Goal: Find contact information: Find contact information

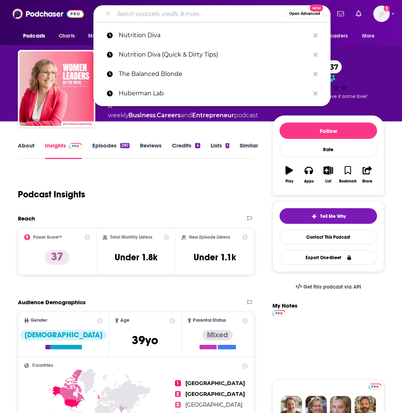
click at [139, 13] on input "Search podcasts, credits, & more..." at bounding box center [200, 14] width 172 height 12
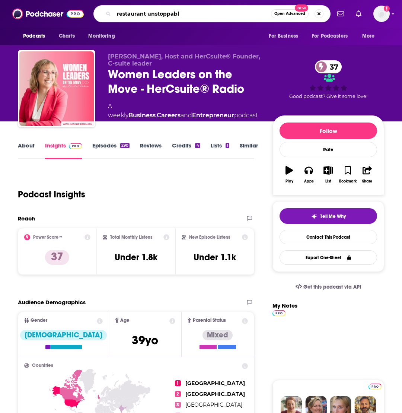
type input "restaurant unstoppable"
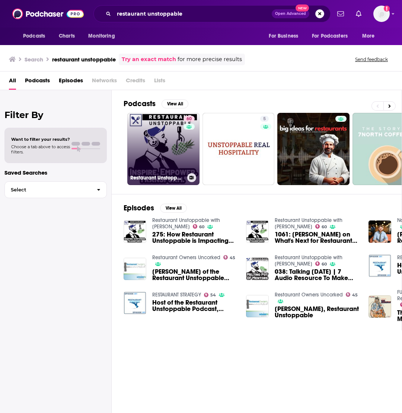
click at [154, 151] on link "60 Restaurant Unstoppable with Eric Cacciatore" at bounding box center [163, 149] width 72 height 72
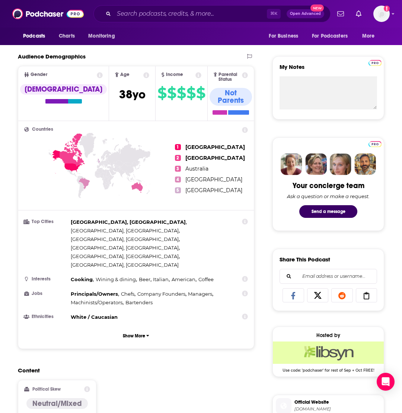
scroll to position [250, 0]
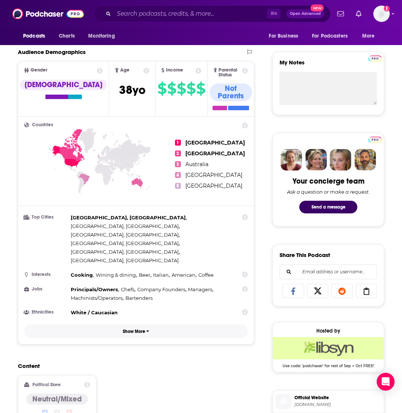
click at [137, 329] on p "Show More" at bounding box center [134, 331] width 22 height 5
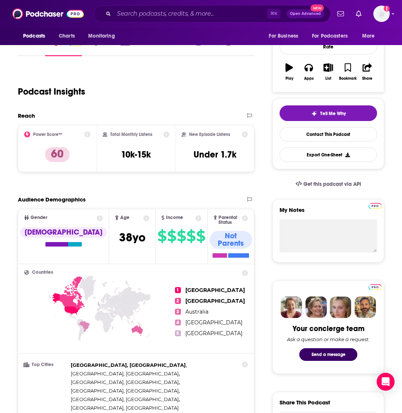
scroll to position [0, 0]
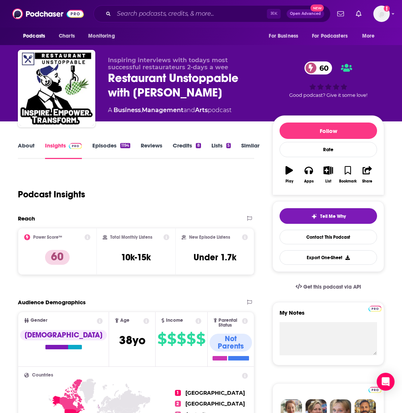
click at [31, 149] on link "About" at bounding box center [26, 150] width 17 height 17
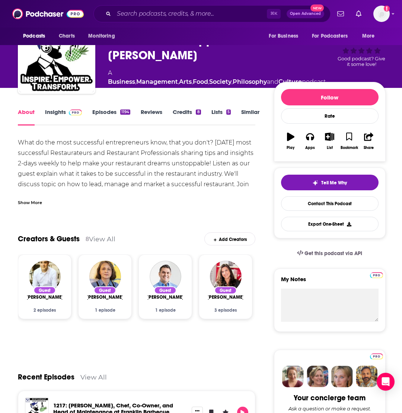
scroll to position [36, 0]
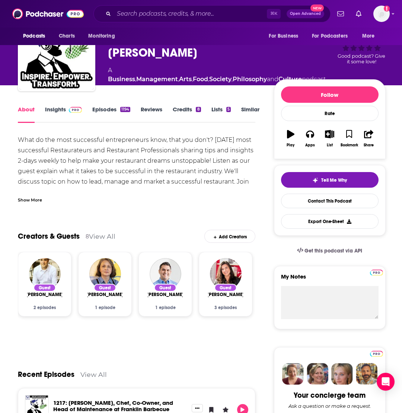
click at [110, 113] on link "Episodes 1194" at bounding box center [111, 114] width 38 height 17
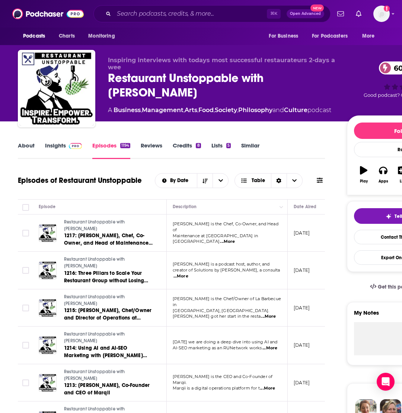
click at [30, 147] on link "About" at bounding box center [26, 150] width 17 height 17
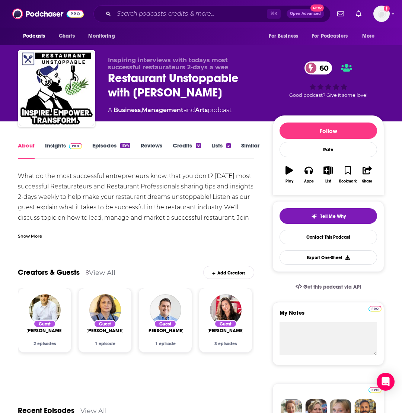
click at [54, 144] on link "Insights" at bounding box center [63, 150] width 37 height 17
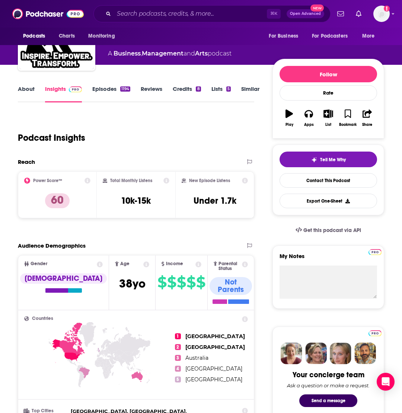
scroll to position [58, 0]
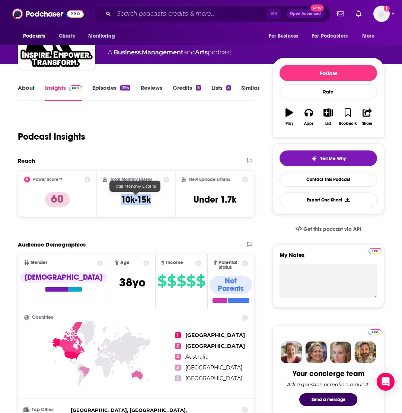
drag, startPoint x: 154, startPoint y: 200, endPoint x: 118, endPoint y: 200, distance: 36.8
click at [118, 200] on div "Total Monthly Listens 10k-15k" at bounding box center [136, 193] width 67 height 34
copy h3 "10k-15k"
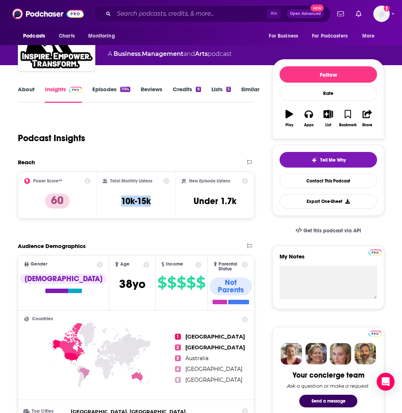
scroll to position [0, 0]
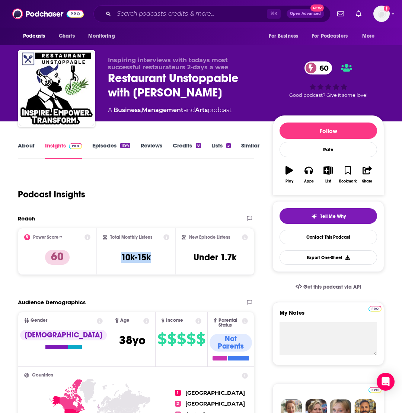
click at [25, 144] on link "About" at bounding box center [26, 150] width 17 height 17
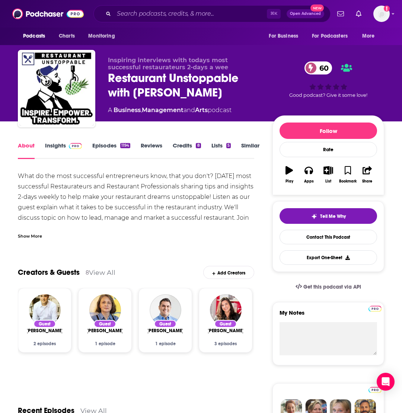
click at [35, 235] on div "Show More" at bounding box center [30, 235] width 24 height 7
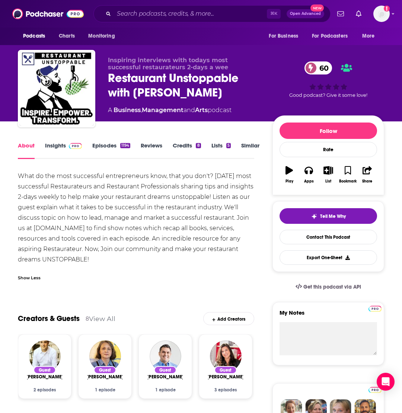
drag, startPoint x: 95, startPoint y: 260, endPoint x: 60, endPoint y: 241, distance: 40.6
click at [60, 241] on div "What do the most successful entrepreneurs know, that you don't? Today's most su…" at bounding box center [136, 218] width 236 height 94
click at [127, 239] on div "What do the most successful entrepreneurs know, that you don't? Today's most su…" at bounding box center [136, 218] width 236 height 94
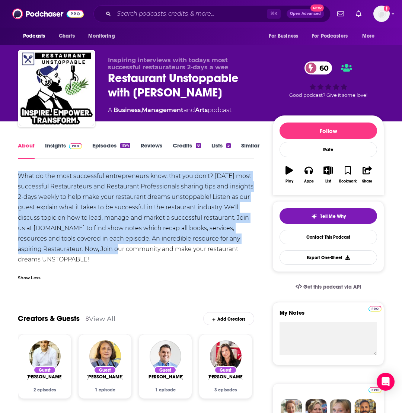
drag, startPoint x: 93, startPoint y: 248, endPoint x: 16, endPoint y: 179, distance: 103.8
copy div "What do the most successful entrepreneurs know, that you don't? Today's most su…"
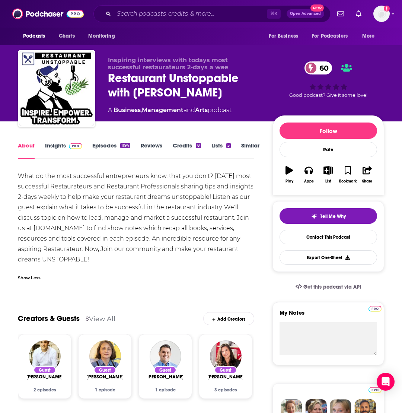
click at [125, 191] on div "What do the most successful entrepreneurs know, that you don't? Today's most su…" at bounding box center [136, 218] width 236 height 94
click at [151, 13] on input "Search podcasts, credits, & more..." at bounding box center [190, 14] width 153 height 12
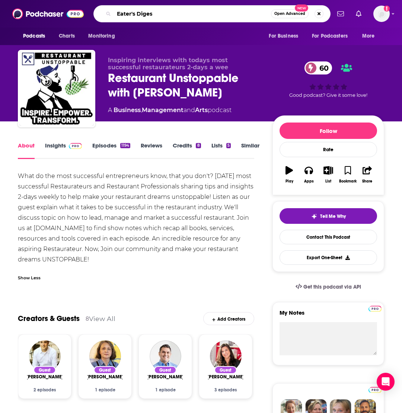
type input "Eater's Digest"
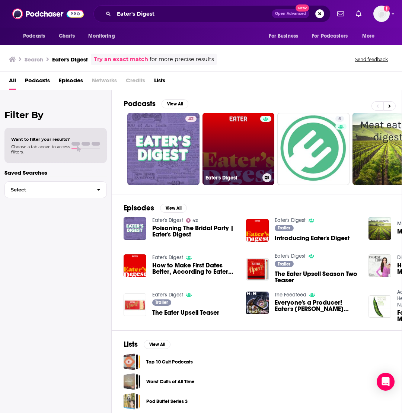
click at [237, 150] on link "Eater's Digest" at bounding box center [238, 149] width 72 height 72
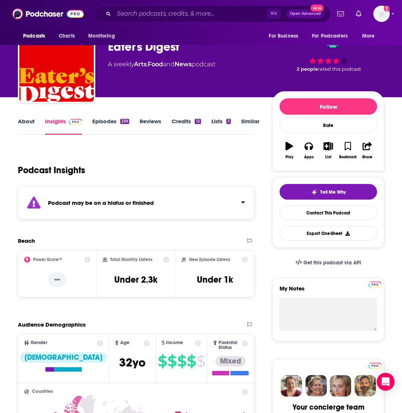
scroll to position [38, 0]
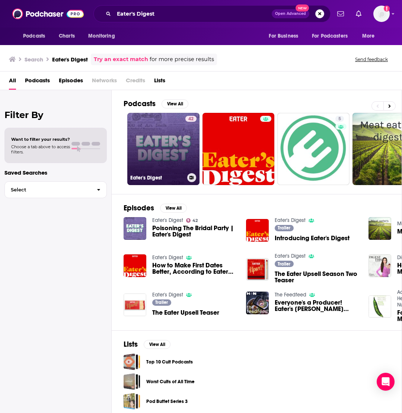
click at [153, 133] on link "42 Eater's Digest" at bounding box center [163, 149] width 72 height 72
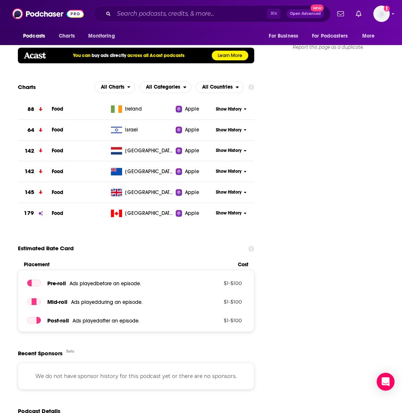
scroll to position [318, 0]
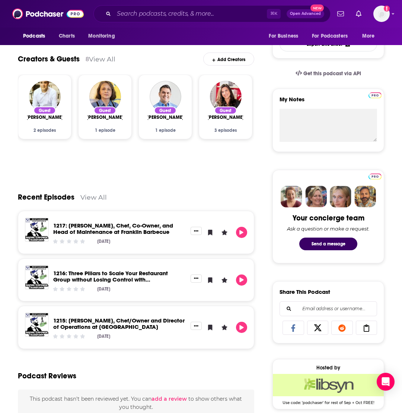
scroll to position [8, 0]
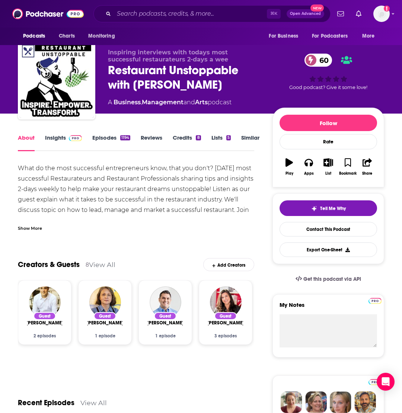
click at [58, 138] on link "Insights" at bounding box center [63, 142] width 37 height 17
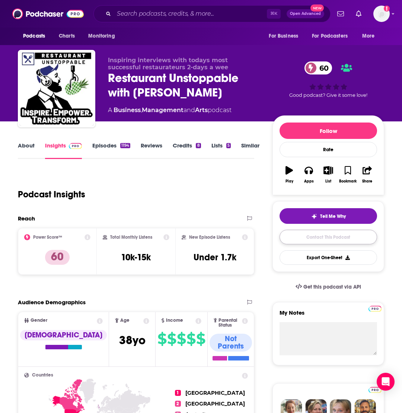
click at [325, 234] on link "Contact This Podcast" at bounding box center [327, 237] width 97 height 15
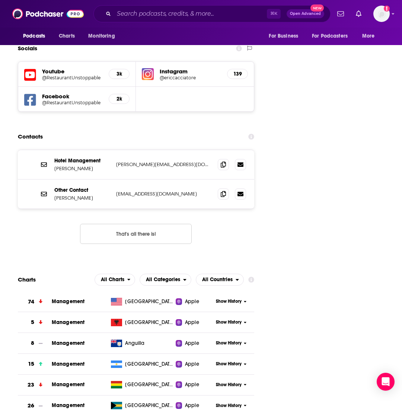
scroll to position [840, 0]
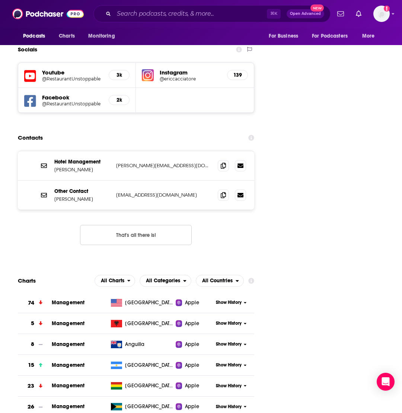
drag, startPoint x: 95, startPoint y: 125, endPoint x: 55, endPoint y: 127, distance: 39.5
click at [55, 166] on p "Eric Cacciatore" at bounding box center [82, 169] width 56 height 6
copy p "Eric Cacciatore"
drag, startPoint x: 194, startPoint y: 122, endPoint x: 115, endPoint y: 123, distance: 78.5
click at [115, 151] on div "Hotel Management Eric Cacciatore eric@restaurantunstoppable.com eric@restaurant…" at bounding box center [136, 165] width 236 height 29
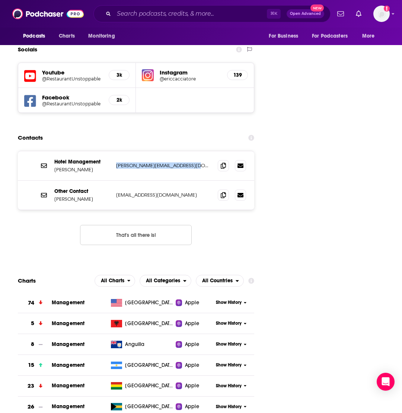
copy p "eric@restaurantunstoppable.com"
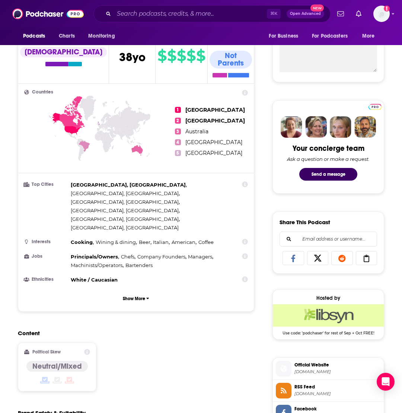
scroll to position [0, 0]
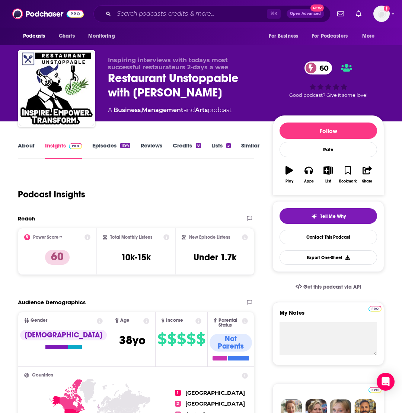
click at [26, 144] on link "About" at bounding box center [26, 150] width 17 height 17
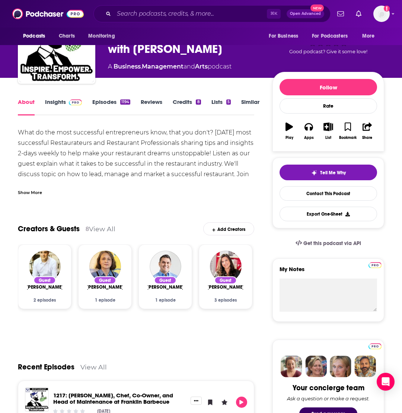
scroll to position [9, 0]
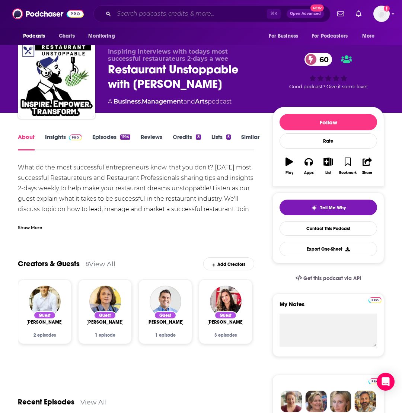
click at [135, 14] on input "Search podcasts, credits, & more..." at bounding box center [190, 14] width 153 height 12
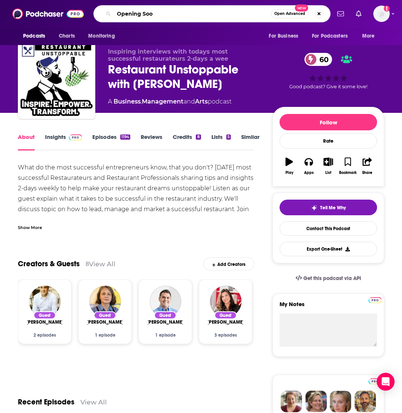
type input "Opening Soon"
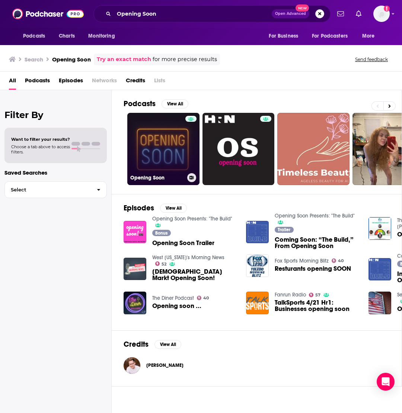
click at [154, 150] on link "Opening Soon" at bounding box center [163, 149] width 72 height 72
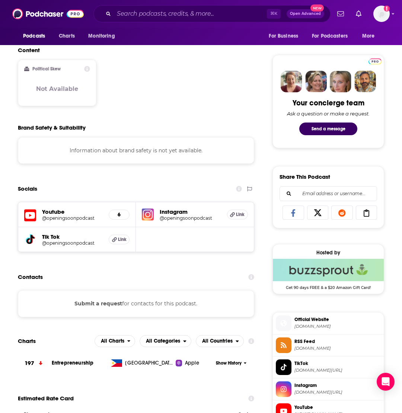
scroll to position [329, 0]
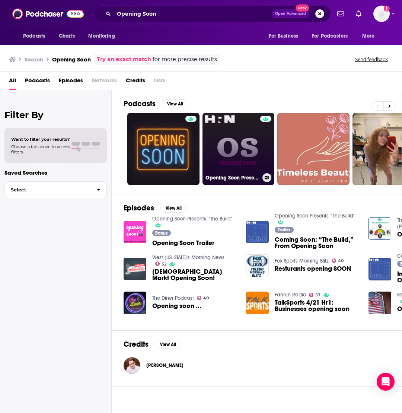
click at [249, 144] on link "Opening Soon Presents: "The Build"" at bounding box center [238, 149] width 72 height 72
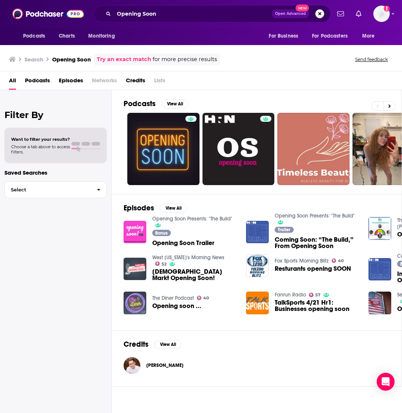
click at [140, 298] on img "Opening soon ..." at bounding box center [135, 302] width 23 height 23
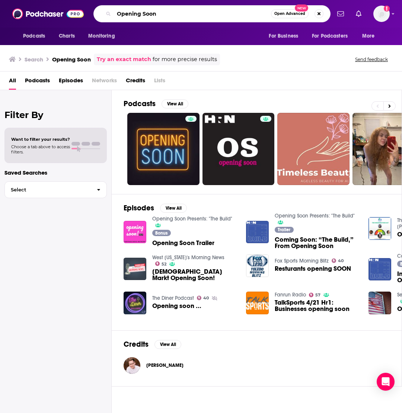
click at [134, 13] on input "Opening Soon" at bounding box center [192, 14] width 157 height 12
type input "The Dave Chang Show"
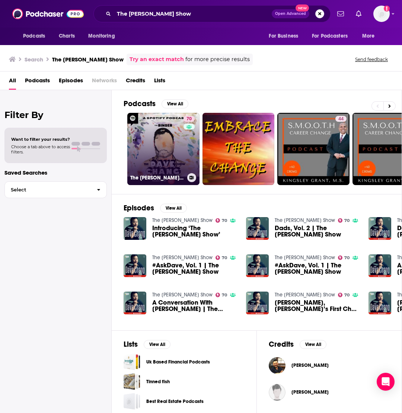
click at [149, 152] on link "70 The Dave Chang Show" at bounding box center [163, 149] width 72 height 72
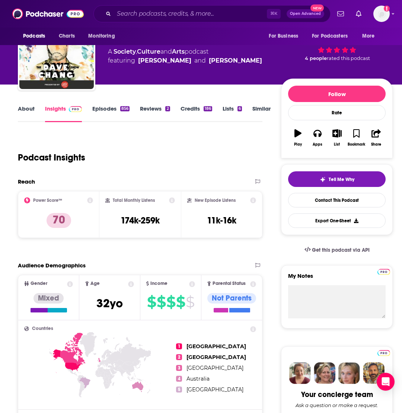
scroll to position [39, 0]
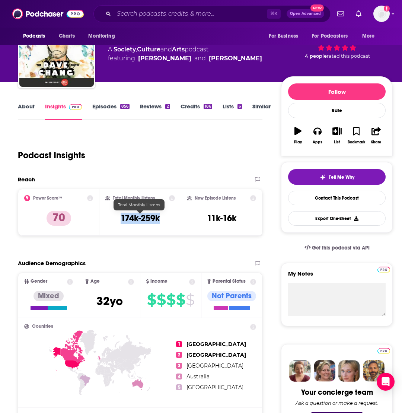
drag, startPoint x: 163, startPoint y: 218, endPoint x: 117, endPoint y: 218, distance: 45.8
click at [117, 218] on div "Total Monthly Listens 174k-259k" at bounding box center [140, 212] width 70 height 34
copy h3 "174k-259k"
click at [26, 107] on link "About" at bounding box center [26, 111] width 17 height 17
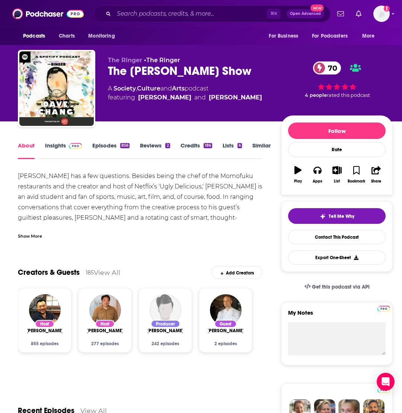
click at [36, 234] on div "Show More" at bounding box center [30, 235] width 24 height 7
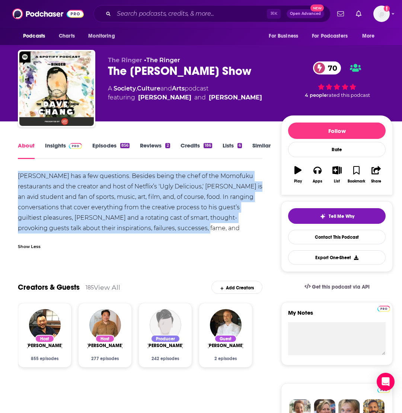
drag, startPoint x: 228, startPoint y: 227, endPoint x: 16, endPoint y: 179, distance: 217.7
copy div "Dave Chang has a few questions. Besides being the chef of the Momofuku restaura…"
click at [334, 237] on link "Contact This Podcast" at bounding box center [336, 237] width 97 height 15
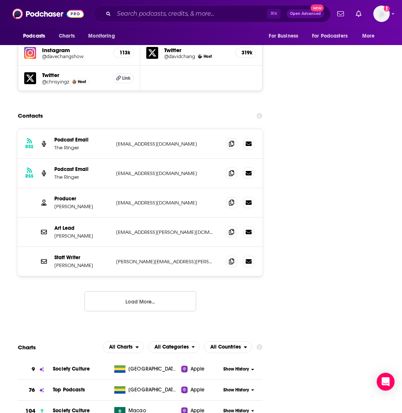
scroll to position [899, 0]
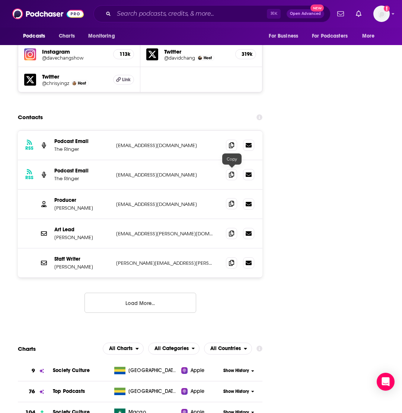
click at [230, 201] on icon at bounding box center [231, 204] width 5 height 6
drag, startPoint x: 93, startPoint y: 178, endPoint x: 53, endPoint y: 177, distance: 39.5
click at [53, 189] on div "Producer Dave O'Connor askdave@majordomomedia.com askdave@majordomomedia.com" at bounding box center [140, 203] width 244 height 29
copy p "Dave O'Connor"
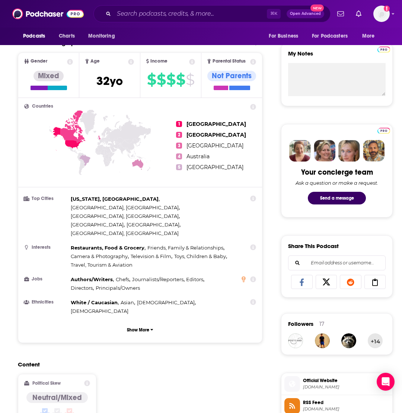
scroll to position [0, 0]
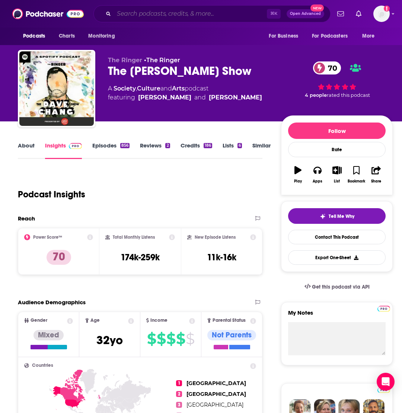
click at [164, 16] on input "Search podcasts, credits, & more..." at bounding box center [190, 14] width 153 height 12
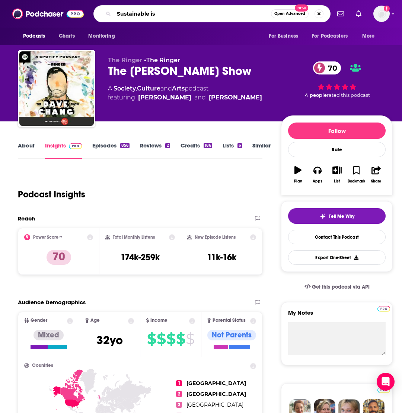
type input "Sustainable ish"
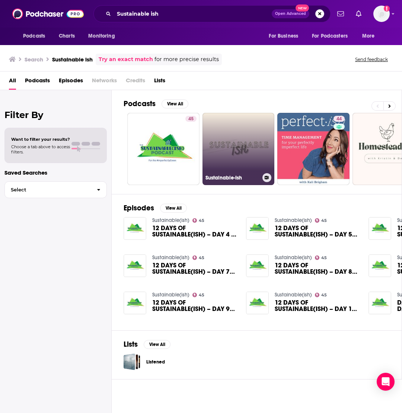
click at [238, 141] on link "Sustainable-Ish" at bounding box center [238, 149] width 72 height 72
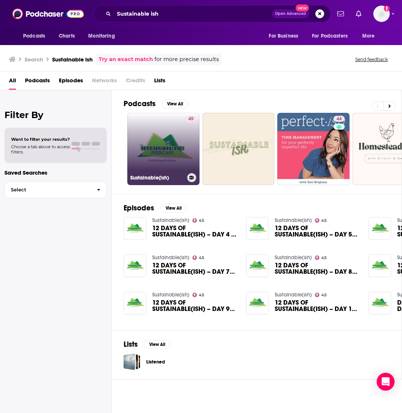
click at [138, 126] on link "45 Sustainable(ish)" at bounding box center [163, 149] width 72 height 72
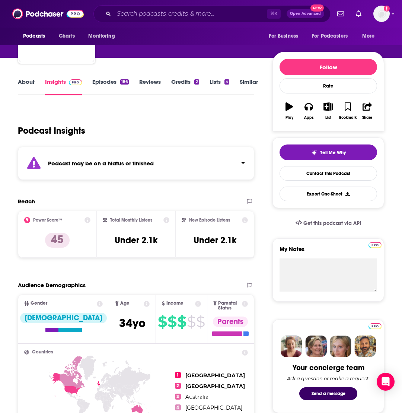
scroll to position [3, 0]
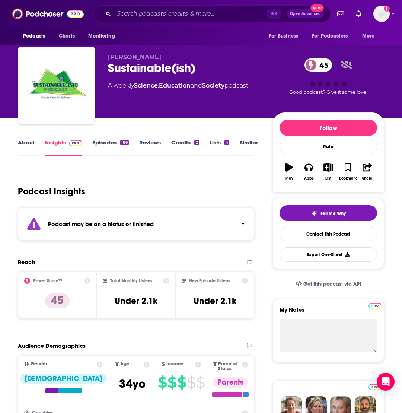
click at [110, 144] on link "Episodes 186" at bounding box center [110, 147] width 36 height 17
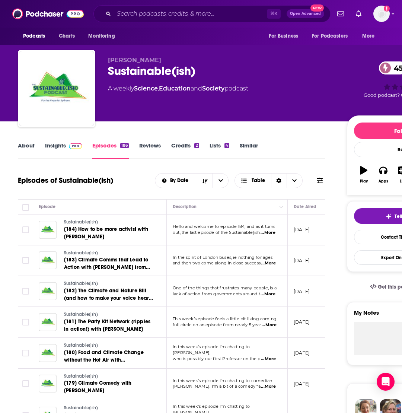
click at [60, 144] on link "Insights" at bounding box center [63, 150] width 37 height 17
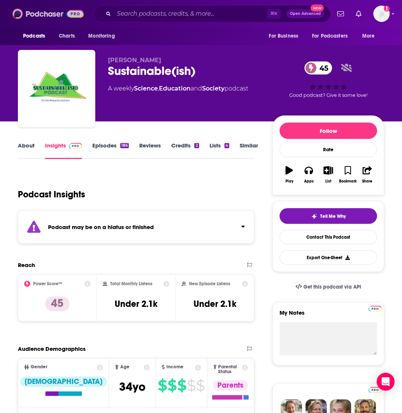
click at [52, 11] on img at bounding box center [47, 14] width 71 height 14
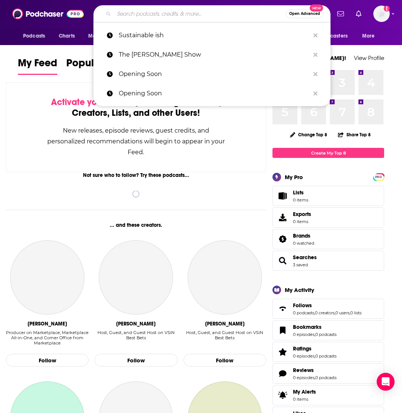
click at [143, 15] on input "Search podcasts, credits, & more..." at bounding box center [200, 14] width 172 height 12
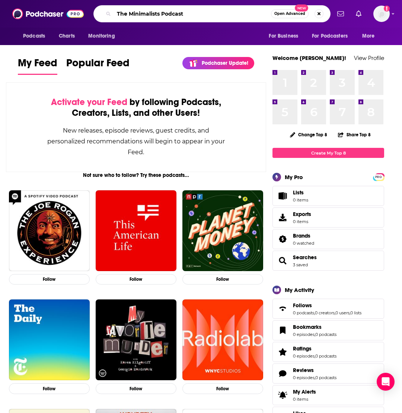
type input "The Minimalists Podcast"
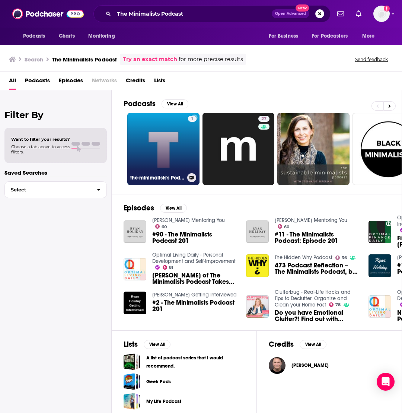
click at [164, 145] on link "1 the-minimalists's Podcast" at bounding box center [163, 149] width 72 height 72
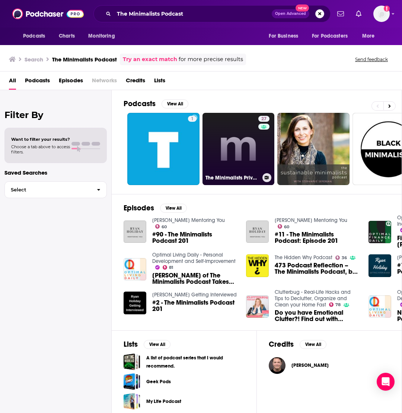
click at [237, 155] on link "27 The Minimalists Private Podcast (Inactive Feed)" at bounding box center [238, 149] width 72 height 72
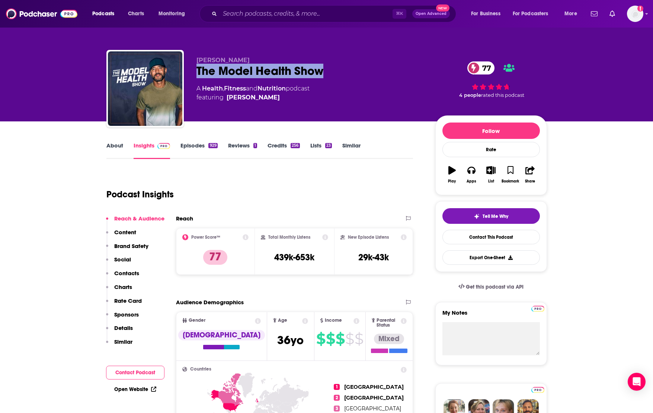
drag, startPoint x: 329, startPoint y: 71, endPoint x: 193, endPoint y: 71, distance: 136.5
click at [193, 71] on div "Shawn Stevenson The Model Health Show 77 A Health , Fitness and Nutrition podca…" at bounding box center [326, 90] width 441 height 80
copy h2 "The Model Health Show"
click at [118, 147] on link "About" at bounding box center [114, 150] width 17 height 17
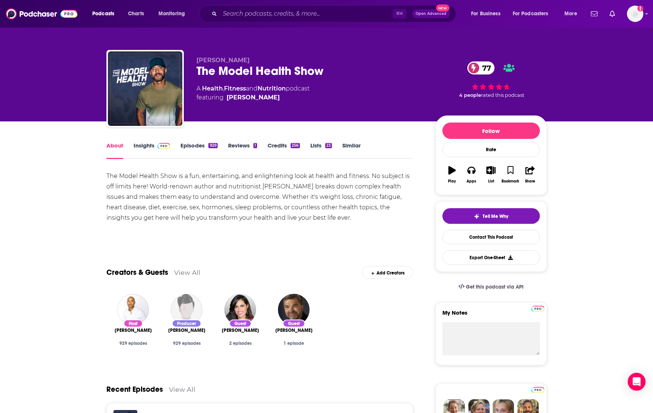
click at [193, 183] on div "The Model Health Show is a fun, entertaining, and enlightening look at health a…" at bounding box center [259, 197] width 307 height 52
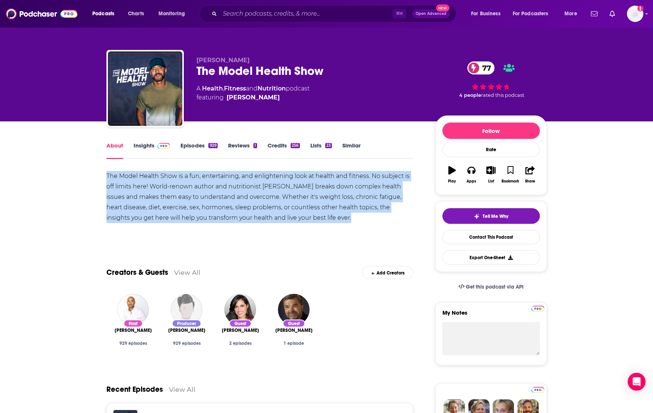
click at [193, 183] on div "The Model Health Show is a fun, entertaining, and enlightening look at health a…" at bounding box center [259, 197] width 307 height 52
copy div "The Model Health Show is a fun, entertaining, and enlightening look at health a…"
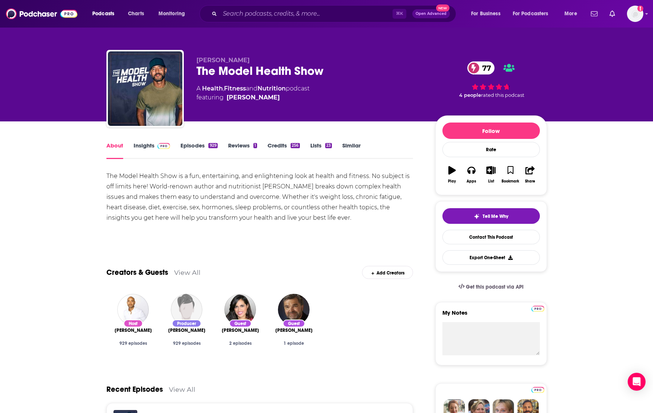
click at [296, 232] on div "Show More" at bounding box center [259, 233] width 307 height 13
click at [152, 149] on link "Insights" at bounding box center [152, 150] width 37 height 17
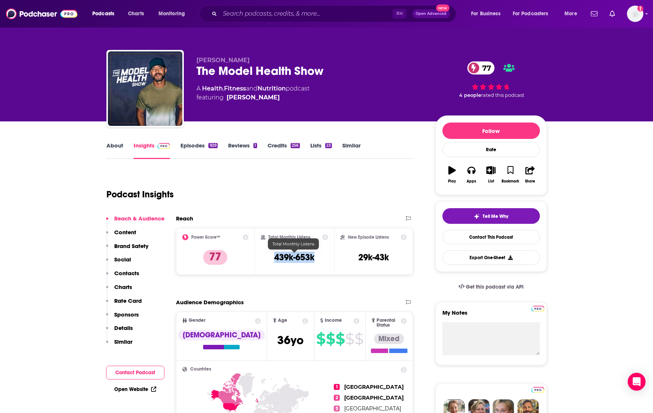
drag, startPoint x: 320, startPoint y: 256, endPoint x: 270, endPoint y: 253, distance: 50.7
click at [270, 253] on div "Total Monthly Listens 439k-653k" at bounding box center [294, 251] width 67 height 34
copy h3 "439k-653k"
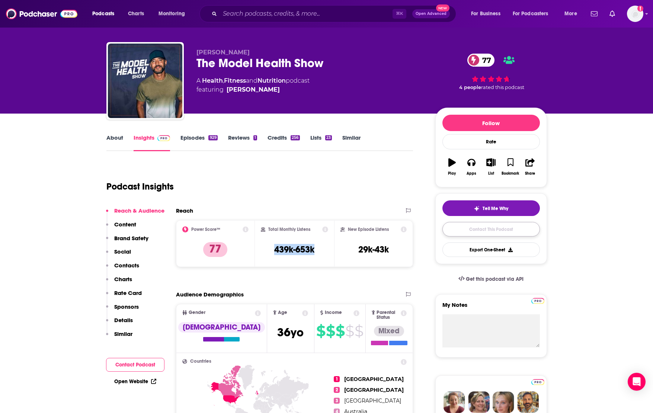
click at [401, 227] on link "Contact This Podcast" at bounding box center [490, 229] width 97 height 15
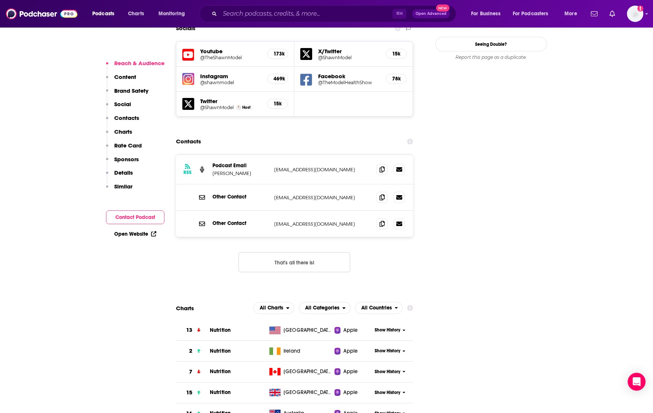
scroll to position [859, 0]
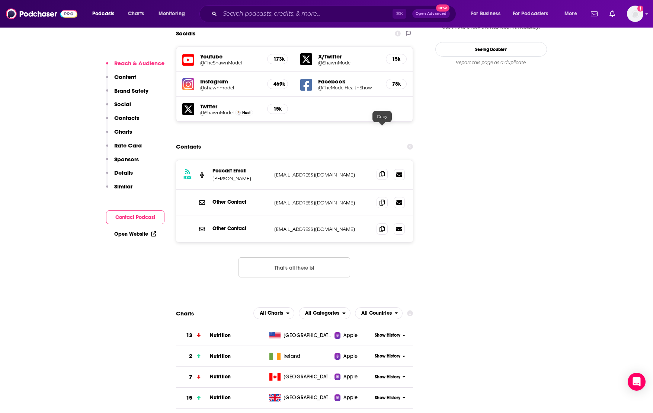
click at [382, 171] on icon at bounding box center [382, 174] width 5 height 6
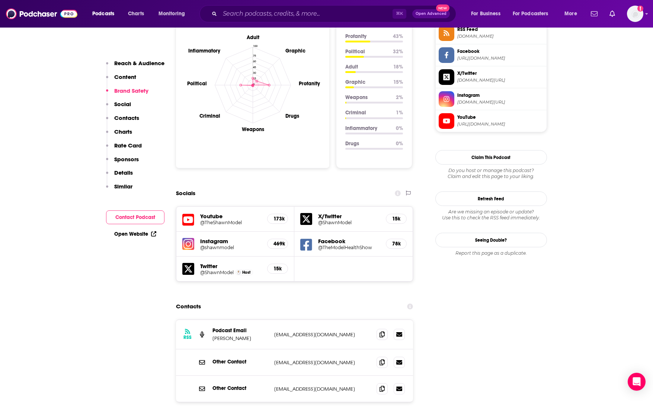
scroll to position [702, 0]
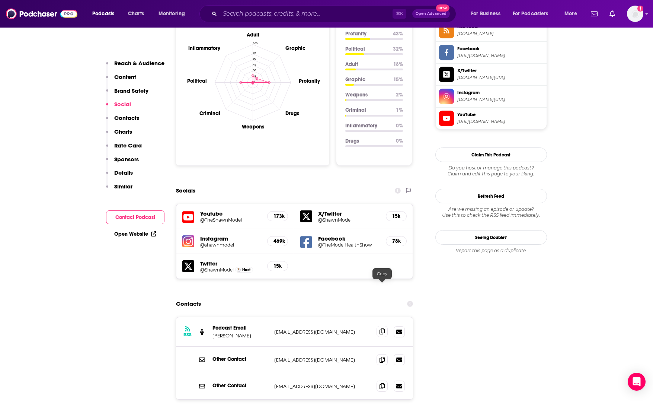
click at [382, 328] on icon at bounding box center [382, 331] width 5 height 6
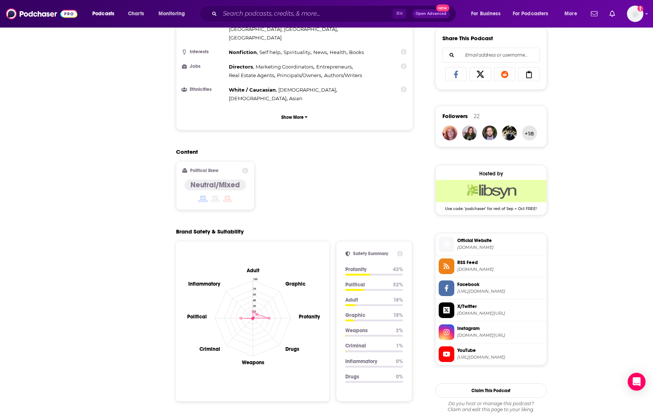
scroll to position [0, 0]
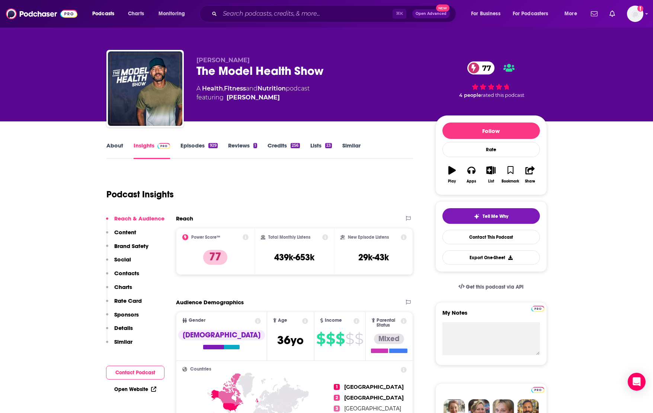
click at [201, 144] on link "Episodes 929" at bounding box center [198, 150] width 37 height 17
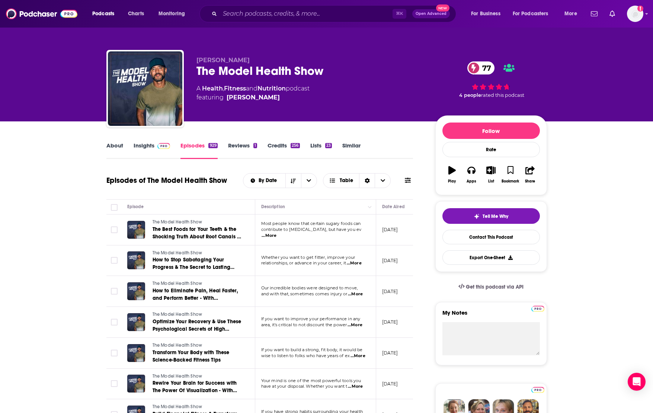
click at [276, 233] on span "...More" at bounding box center [269, 236] width 15 height 6
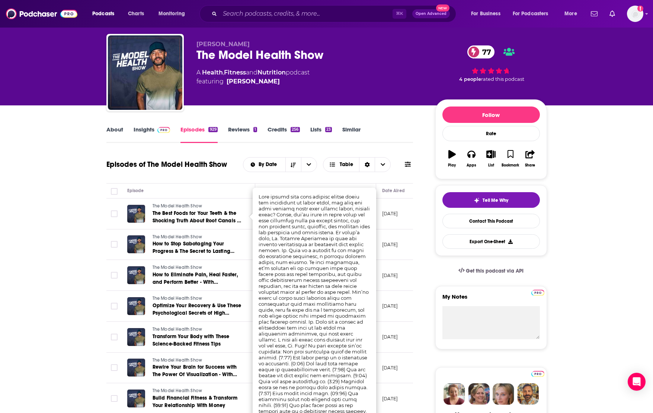
scroll to position [53, 0]
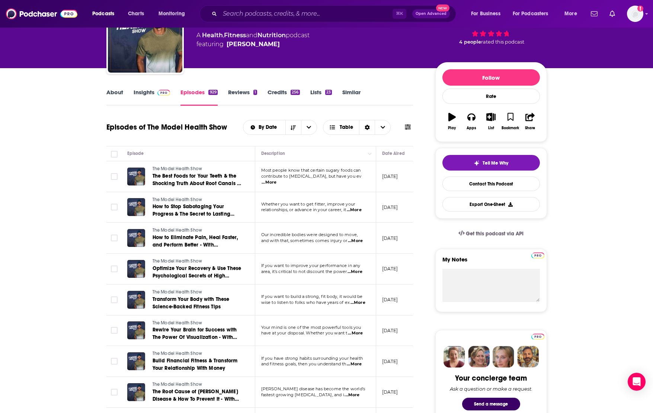
click at [362, 210] on span "...More" at bounding box center [354, 210] width 15 height 6
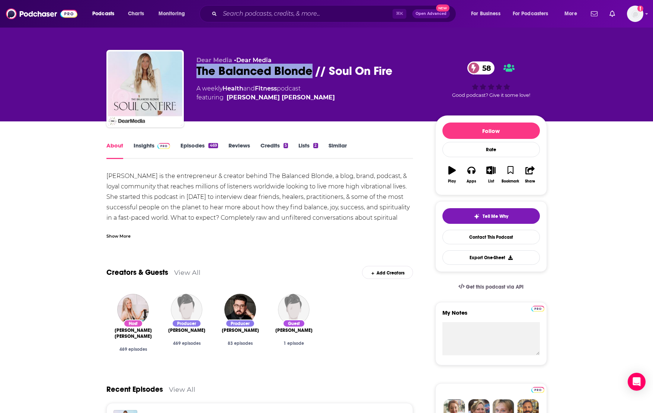
drag, startPoint x: 313, startPoint y: 71, endPoint x: 195, endPoint y: 74, distance: 118.4
click at [195, 74] on div "Dear Media • Dear Media The Balanced Blonde // Soul On Fire 58 A weekly Health …" at bounding box center [326, 90] width 441 height 80
copy h1 "The Balanced Blonde"
click at [127, 235] on div "Show More" at bounding box center [118, 235] width 24 height 7
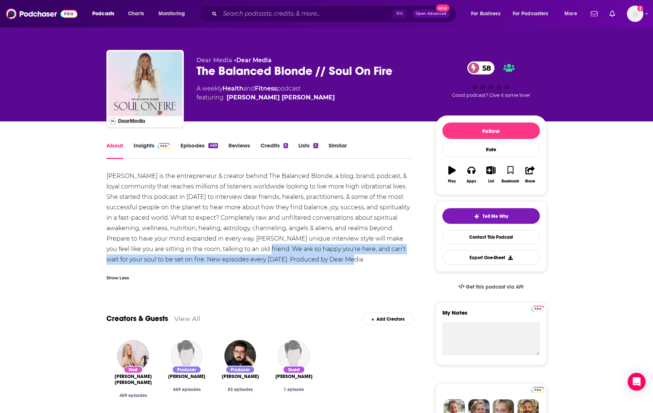
drag, startPoint x: 345, startPoint y: 259, endPoint x: 252, endPoint y: 249, distance: 92.8
click at [252, 249] on div "[PERSON_NAME] is the entrepreneur & creator behind The Balanced Blonde, a blog,…" at bounding box center [259, 218] width 307 height 94
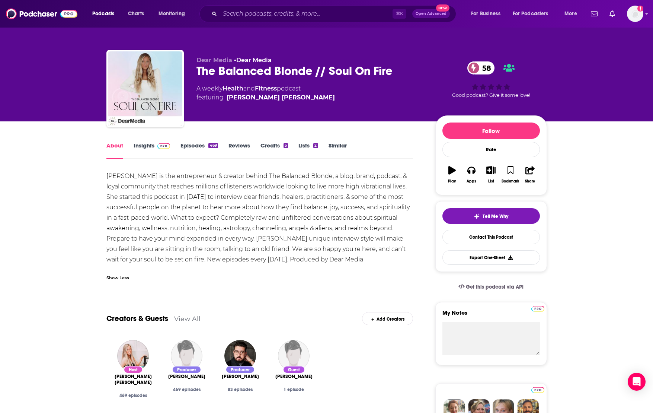
click at [253, 258] on div "[PERSON_NAME] is the entrepreneur & creator behind The Balanced Blonde, a blog,…" at bounding box center [259, 218] width 307 height 94
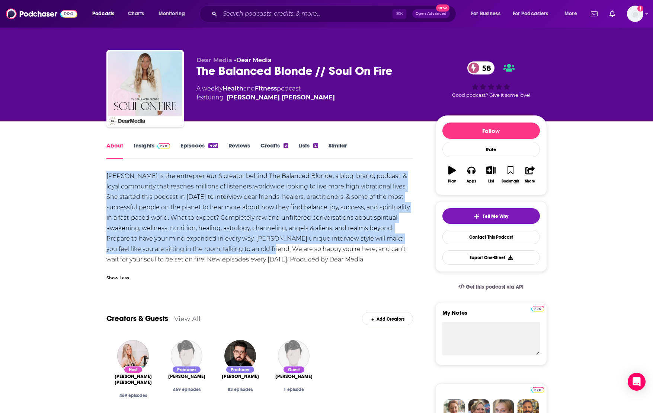
drag, startPoint x: 256, startPoint y: 250, endPoint x: 102, endPoint y: 176, distance: 171.2
copy div "[PERSON_NAME] is the entrepreneur & creator behind The Balanced Blonde, a blog,…"
click at [147, 146] on link "Insights" at bounding box center [152, 150] width 37 height 17
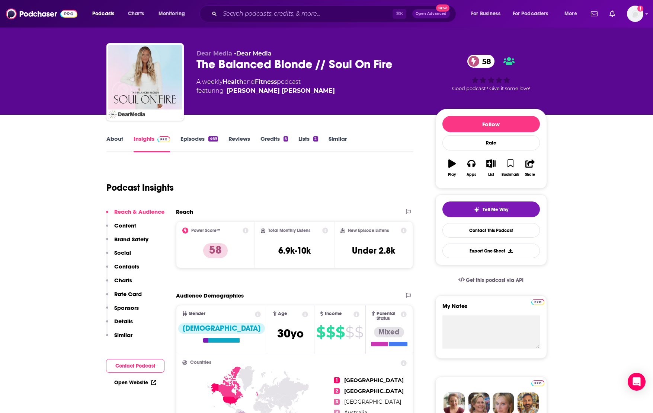
scroll to position [65, 0]
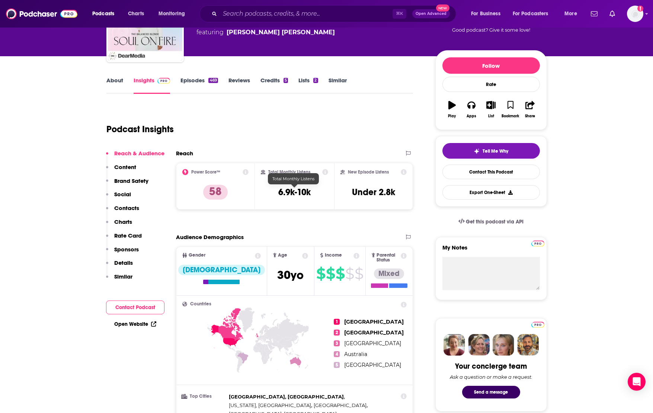
click at [289, 189] on h3 "6.9k-10k" at bounding box center [294, 191] width 32 height 11
copy div "6.9k-10k"
click at [401, 174] on link "Contact This Podcast" at bounding box center [490, 171] width 97 height 15
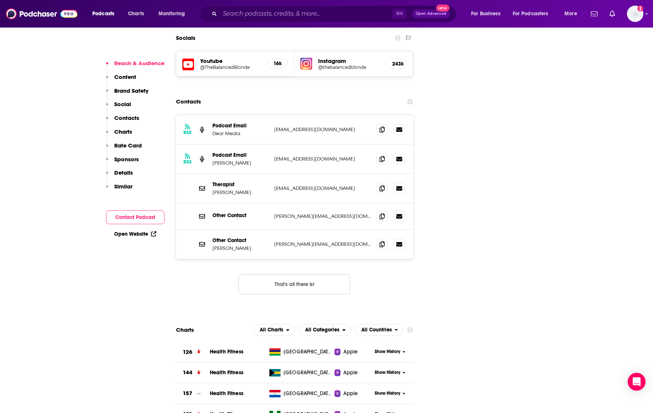
scroll to position [863, 0]
drag, startPoint x: 349, startPoint y: 94, endPoint x: 272, endPoint y: 95, distance: 77.0
click at [272, 115] on div "RSS Podcast Email Dear Media [EMAIL_ADDRESS][DOMAIN_NAME] [EMAIL_ADDRESS][DOMAI…" at bounding box center [294, 129] width 237 height 29
copy p "[EMAIL_ADDRESS][DOMAIN_NAME]"
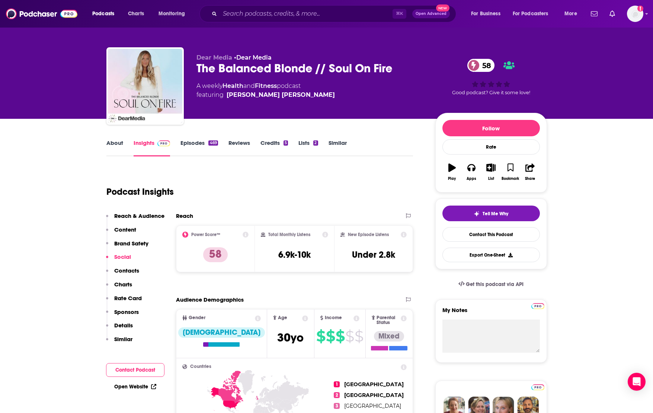
scroll to position [0, 0]
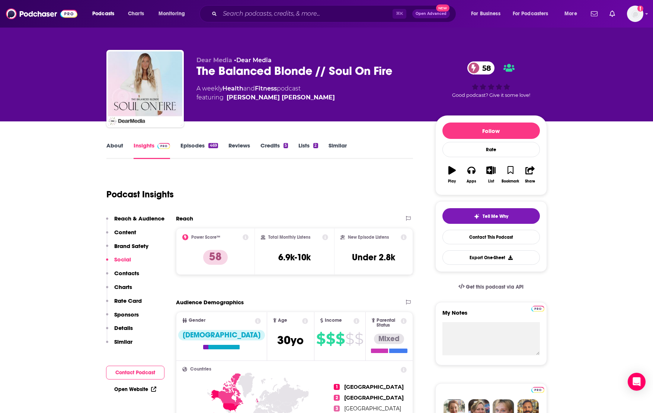
click at [113, 145] on link "About" at bounding box center [114, 150] width 17 height 17
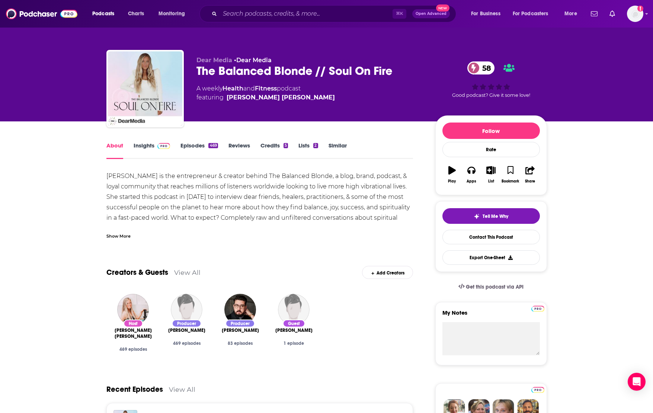
click at [148, 147] on link "Insights" at bounding box center [152, 150] width 37 height 17
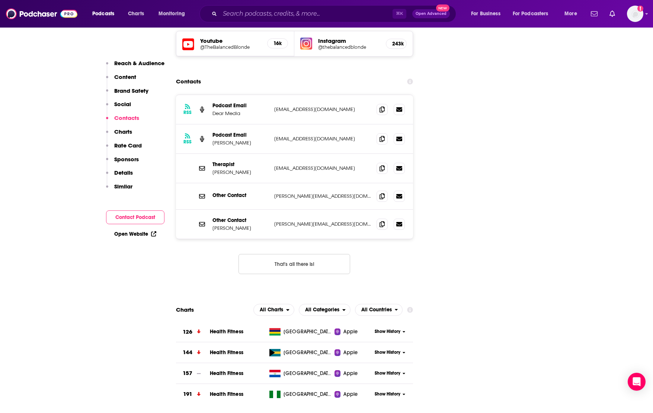
scroll to position [884, 0]
drag, startPoint x: 354, startPoint y: 129, endPoint x: 272, endPoint y: 129, distance: 81.5
click at [272, 153] on div "Therapist [PERSON_NAME] Jenna [EMAIL_ADDRESS][DOMAIN_NAME] [PERSON_NAME][EMAIL_…" at bounding box center [294, 167] width 237 height 29
copy p "[EMAIL_ADDRESS][DOMAIN_NAME]"
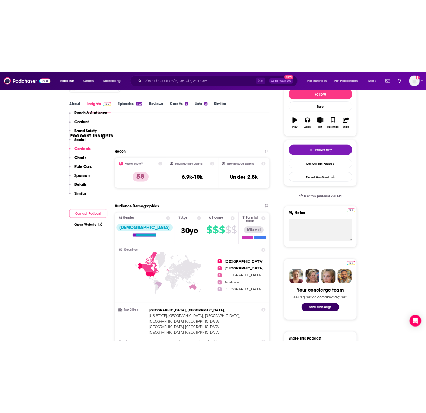
scroll to position [0, 0]
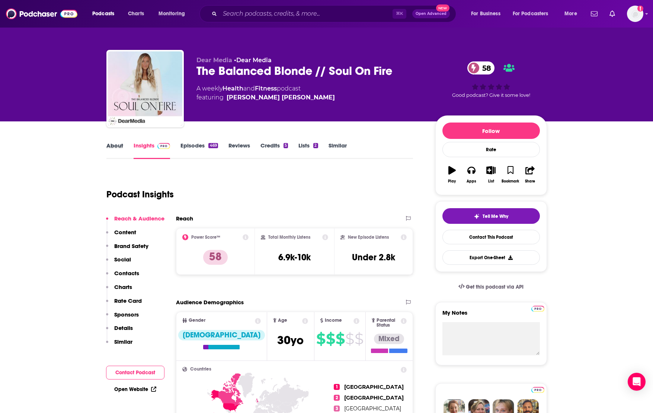
click at [123, 145] on div "About" at bounding box center [119, 150] width 27 height 17
click at [118, 144] on link "About" at bounding box center [114, 150] width 17 height 17
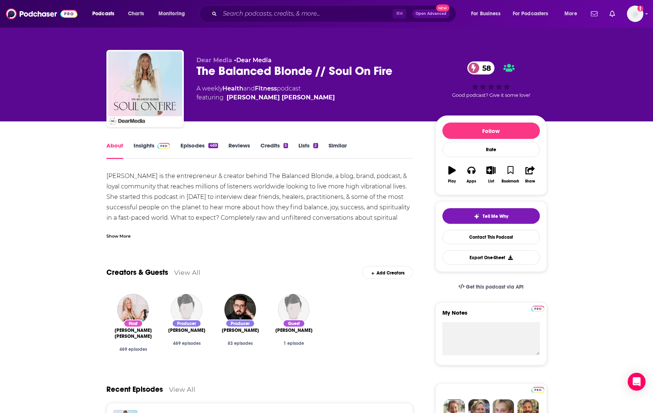
click at [143, 144] on link "Insights" at bounding box center [152, 150] width 37 height 17
